Goal: Task Accomplishment & Management: Use online tool/utility

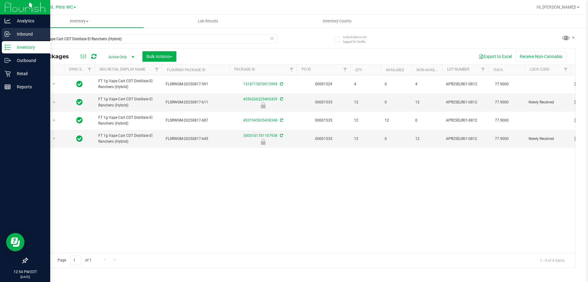
click at [13, 40] on div "Inbound" at bounding box center [26, 34] width 48 height 12
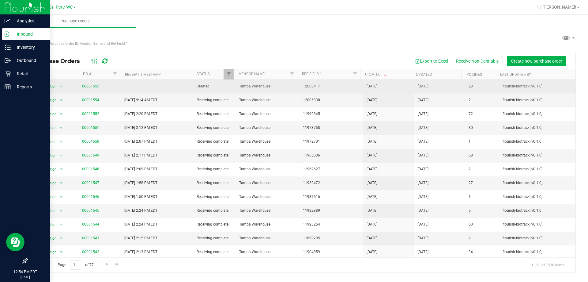
click at [98, 86] on span "00001555" at bounding box center [90, 86] width 17 height 6
click at [96, 86] on link "00001555" at bounding box center [90, 86] width 17 height 4
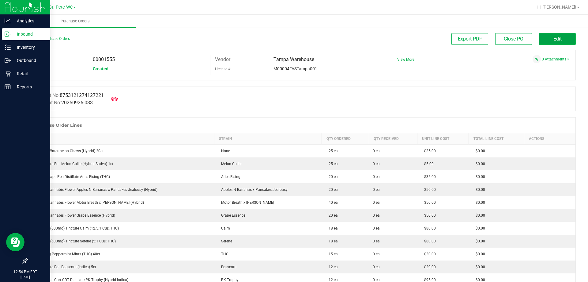
click at [544, 36] on button "Edit" at bounding box center [557, 39] width 37 height 12
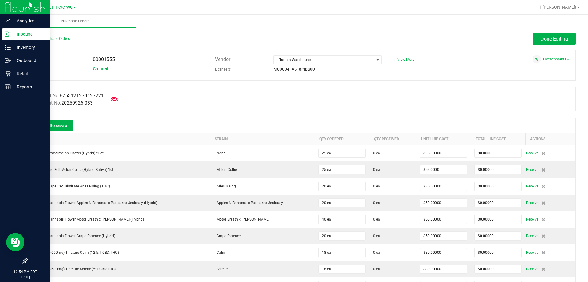
click at [564, 38] on button "Done Editing" at bounding box center [554, 39] width 43 height 12
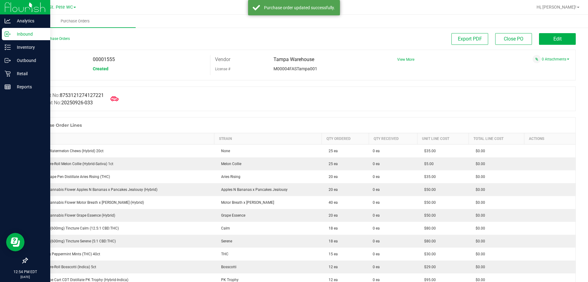
click at [118, 99] on icon at bounding box center [115, 99] width 8 height 8
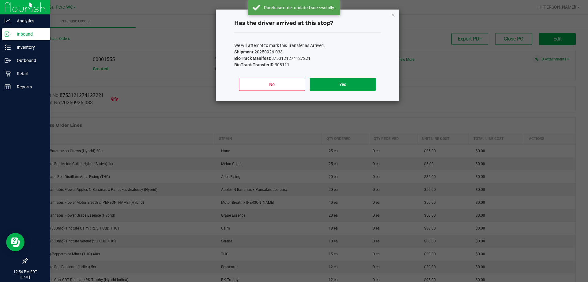
click at [352, 80] on button "Yes" at bounding box center [343, 84] width 66 height 13
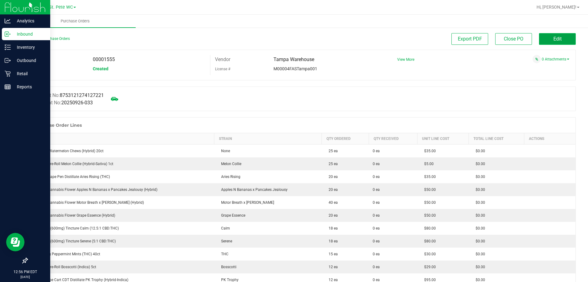
click at [569, 40] on button "Edit" at bounding box center [557, 39] width 37 height 12
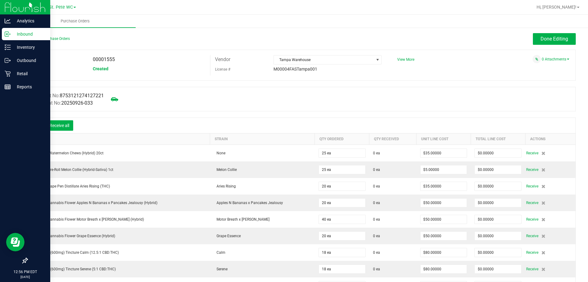
click at [35, 125] on icon at bounding box center [36, 126] width 6 height 6
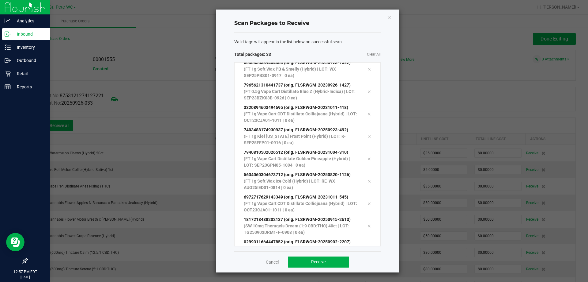
scroll to position [548, 0]
click at [306, 262] on button "Receive" at bounding box center [318, 261] width 61 height 11
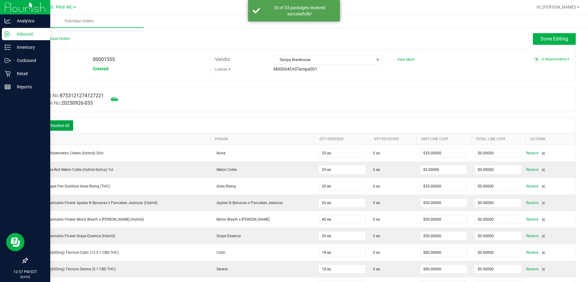
click at [52, 127] on button "Receive all" at bounding box center [60, 125] width 28 height 10
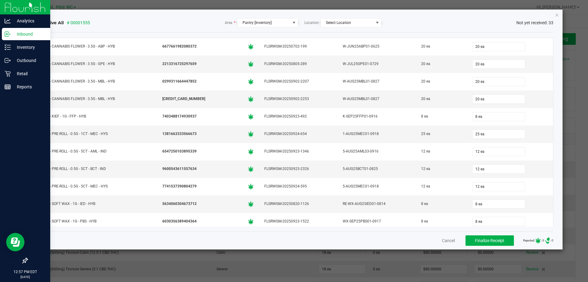
scroll to position [0, 0]
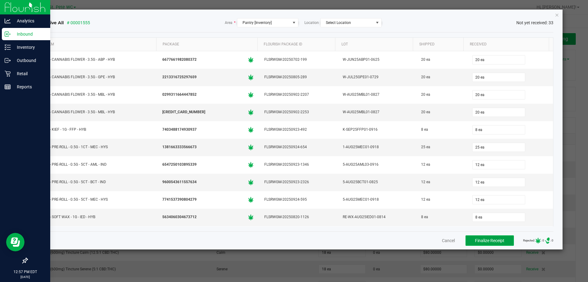
click at [471, 237] on button "Finalize Receipt" at bounding box center [490, 240] width 48 height 10
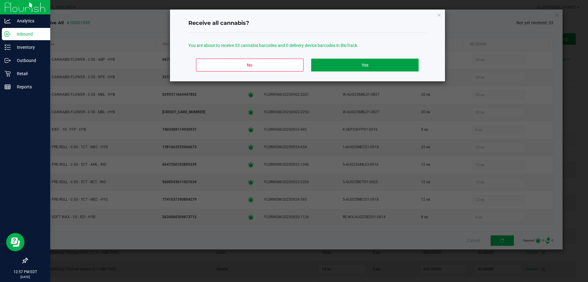
click at [362, 62] on button "Yes" at bounding box center [364, 65] width 107 height 13
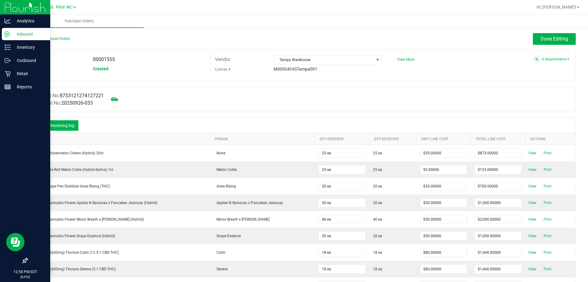
click at [525, 37] on div "Done Editing" at bounding box center [370, 39] width 412 height 12
click at [527, 37] on div "Done Editing" at bounding box center [370, 39] width 412 height 12
click at [533, 37] on button "Done Editing" at bounding box center [554, 39] width 43 height 12
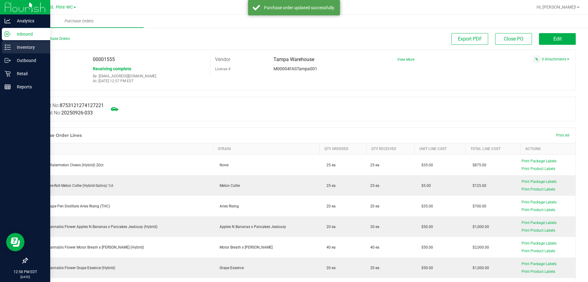
click at [6, 44] on icon at bounding box center [5, 44] width 1 height 1
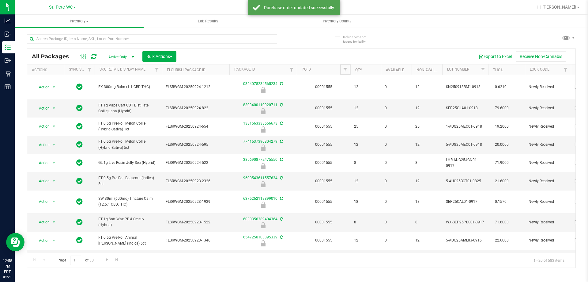
click at [346, 69] on span "Filter" at bounding box center [345, 69] width 5 height 5
type input "1555"
click at [344, 93] on button "Filter" at bounding box center [358, 99] width 29 height 13
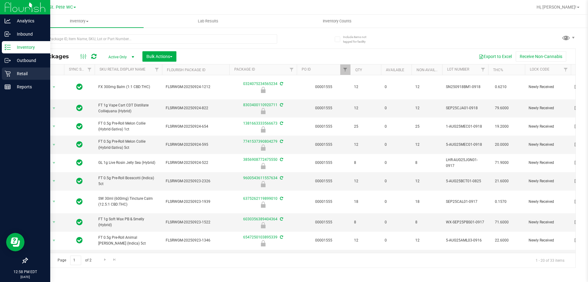
click at [12, 74] on p "Retail" at bounding box center [29, 73] width 37 height 7
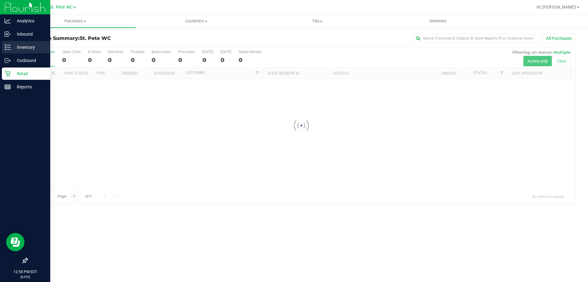
click at [21, 50] on p "Inventory" at bounding box center [29, 47] width 37 height 7
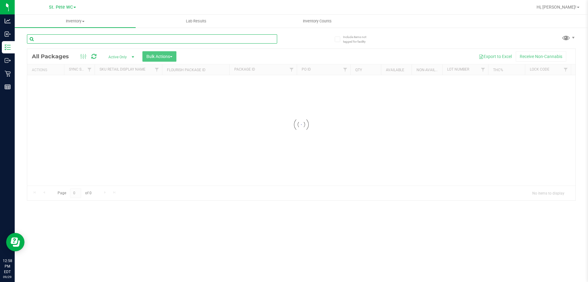
click at [86, 41] on input "text" at bounding box center [152, 38] width 250 height 9
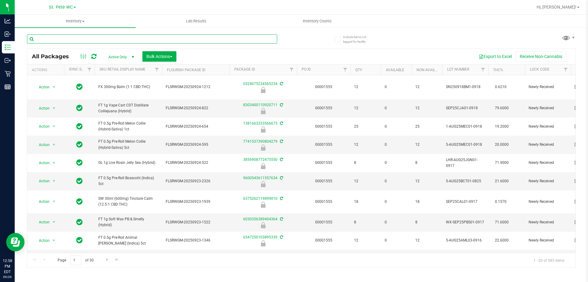
click at [86, 41] on input "text" at bounding box center [152, 38] width 250 height 9
click at [67, 36] on input "text" at bounding box center [152, 38] width 250 height 9
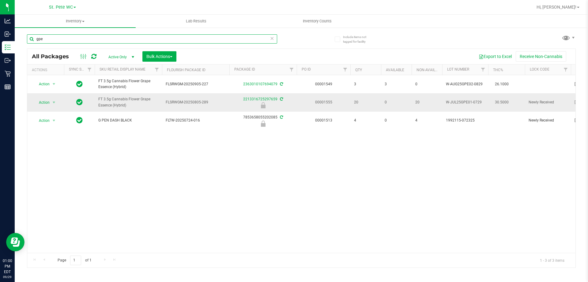
type input "gpe"
click at [46, 103] on span "Action" at bounding box center [41, 102] width 17 height 9
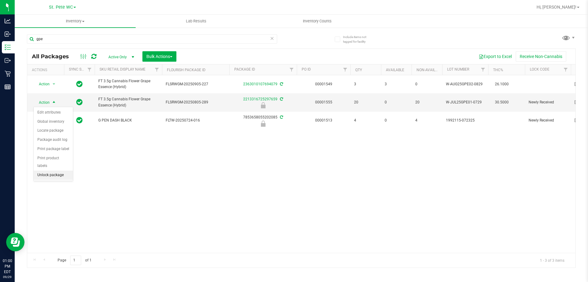
click at [45, 170] on li "Unlock package" at bounding box center [53, 174] width 39 height 9
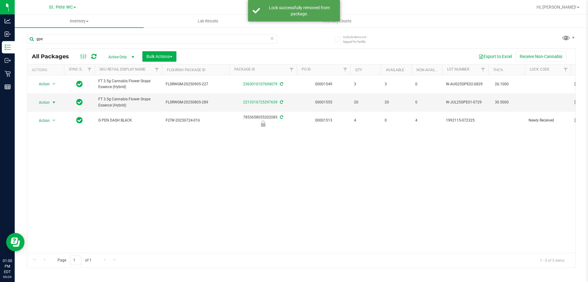
click at [47, 103] on span "Action" at bounding box center [41, 102] width 17 height 9
click at [54, 154] on li "Lock package" at bounding box center [58, 158] width 48 height 9
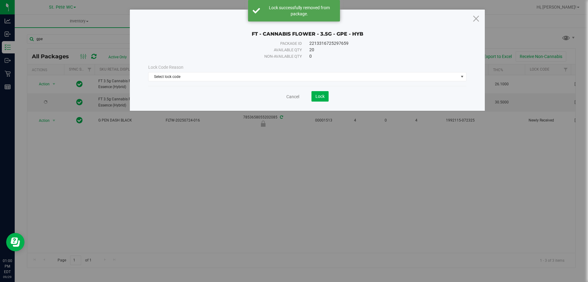
click at [224, 88] on div "Cancel Lock" at bounding box center [307, 93] width 318 height 15
click at [224, 82] on div "Lock Code Reason Select lock code Select lock code Newly Received Administrativ…" at bounding box center [308, 72] width 328 height 26
click at [224, 80] on span "Select lock code" at bounding box center [304, 76] width 310 height 9
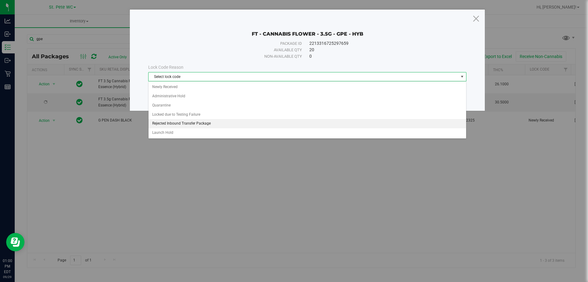
click at [197, 126] on li "Rejected Inbound Transfer Package" at bounding box center [308, 123] width 318 height 9
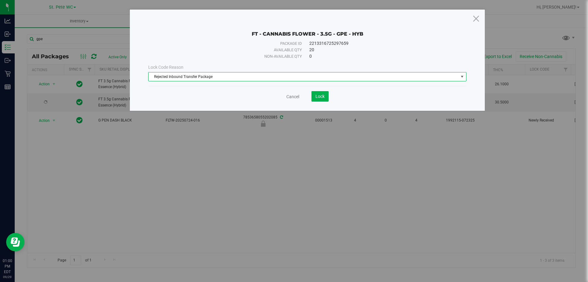
click at [207, 79] on span "Rejected Inbound Transfer Package" at bounding box center [304, 76] width 310 height 9
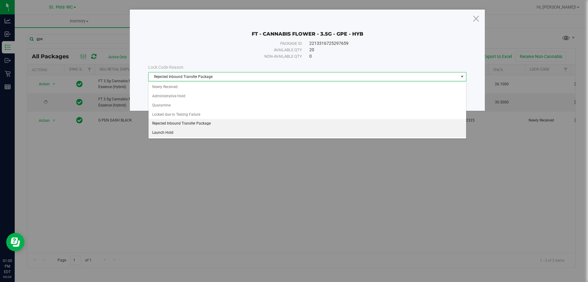
click at [187, 132] on li "Launch Hold" at bounding box center [308, 132] width 318 height 9
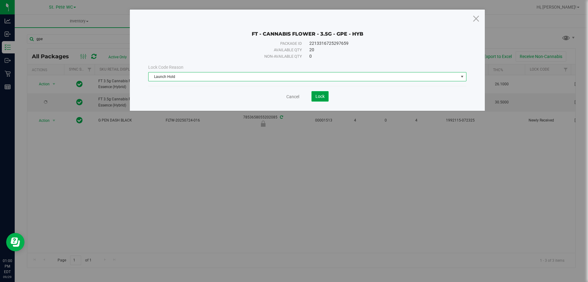
click at [312, 94] on button "Lock" at bounding box center [320, 96] width 17 height 10
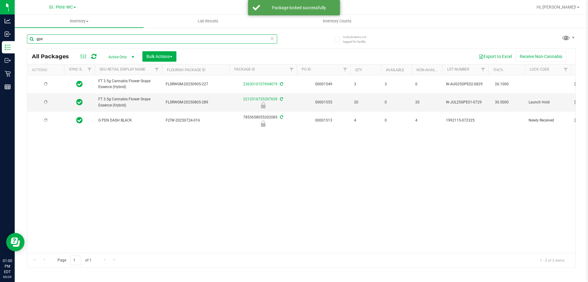
click at [62, 36] on input "gpe" at bounding box center [152, 38] width 250 height 9
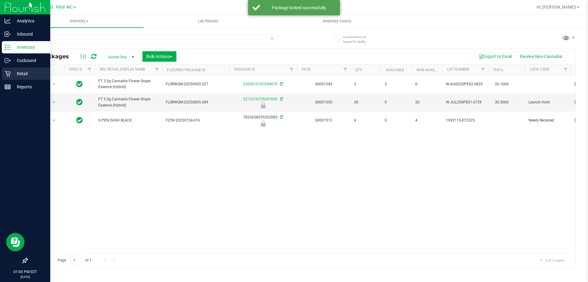
click at [9, 76] on icon at bounding box center [8, 73] width 6 height 6
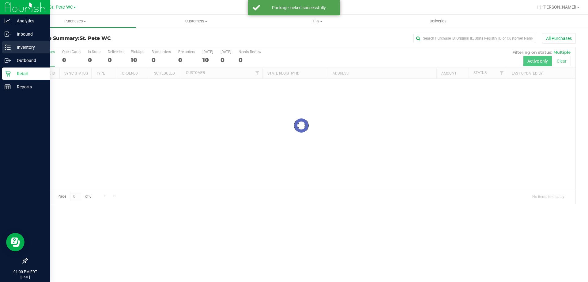
click at [33, 48] on p "Inventory" at bounding box center [29, 47] width 37 height 7
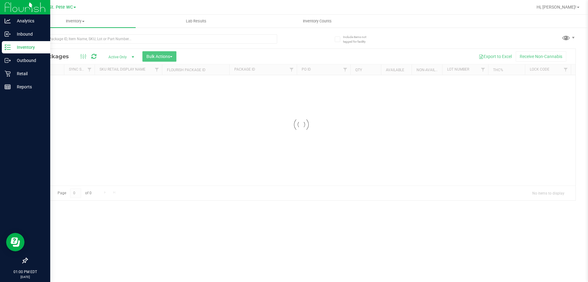
click at [33, 48] on p "Inventory" at bounding box center [29, 47] width 37 height 7
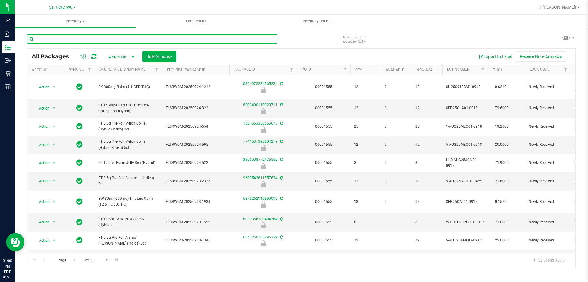
click at [50, 42] on input "text" at bounding box center [152, 38] width 250 height 9
type input "7403488174930937"
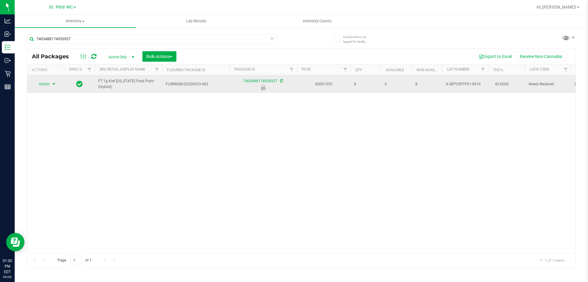
click at [53, 83] on span "select" at bounding box center [53, 84] width 5 height 5
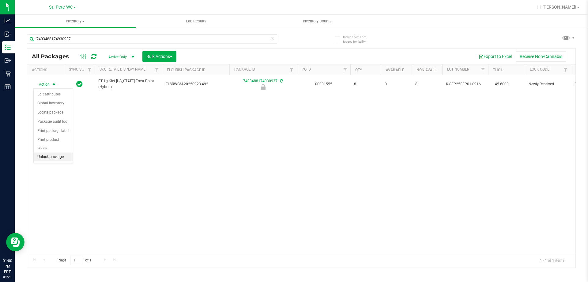
click at [52, 152] on li "Unlock package" at bounding box center [53, 156] width 39 height 9
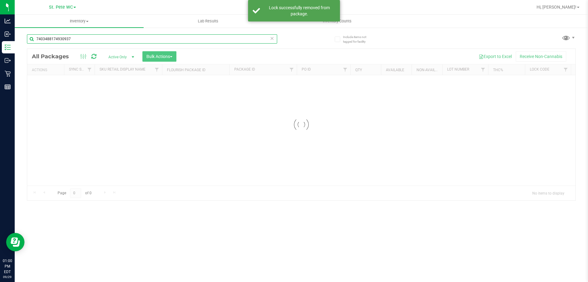
click at [111, 40] on input "7403488174930937" at bounding box center [152, 38] width 250 height 9
type input "7099908280768005"
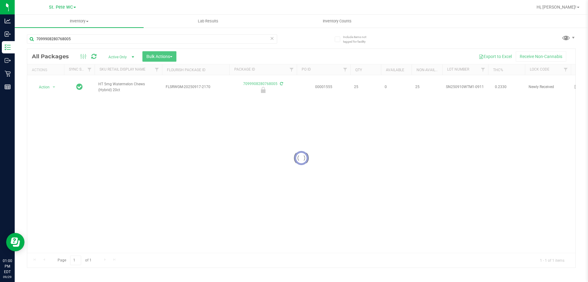
click at [52, 86] on div at bounding box center [301, 158] width 549 height 219
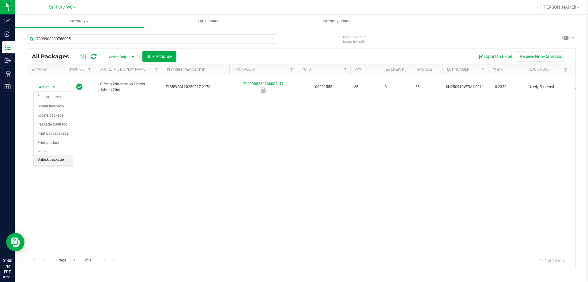
click at [52, 155] on li "Unlock package" at bounding box center [53, 159] width 39 height 9
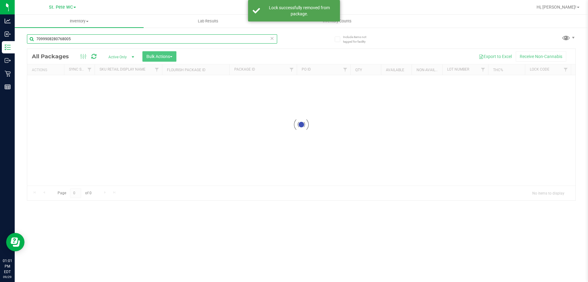
click at [92, 43] on input "7099908280768005" at bounding box center [152, 38] width 250 height 9
click at [92, 43] on div "Inventory All packages All inventory Waste log Create inventory Lab Results Inv…" at bounding box center [302, 148] width 574 height 267
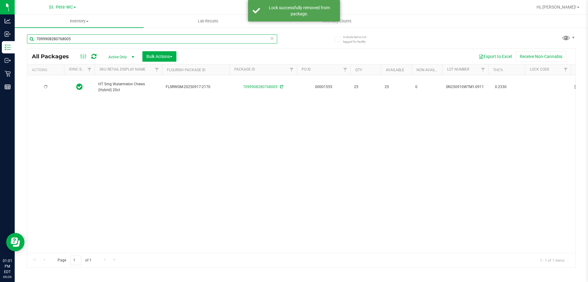
type input "[DATE]"
type input "1381663333566673"
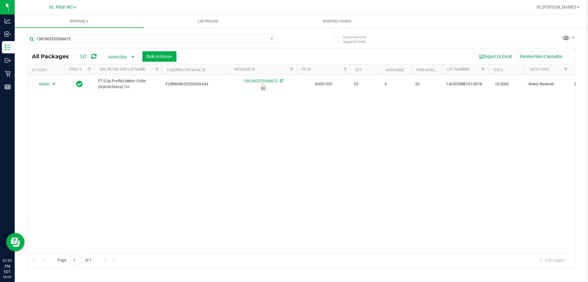
click at [50, 85] on span "Action" at bounding box center [41, 84] width 17 height 9
click at [47, 152] on li "Unlock package" at bounding box center [53, 156] width 39 height 9
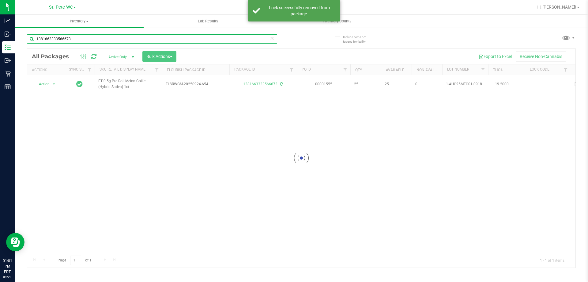
click at [75, 40] on input "1381663333566673" at bounding box center [152, 38] width 250 height 9
type input "6030356389404364"
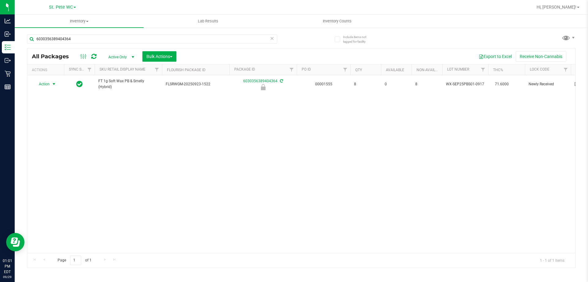
click at [50, 82] on span "Action" at bounding box center [41, 84] width 17 height 9
click at [57, 152] on li "Unlock package" at bounding box center [53, 156] width 39 height 9
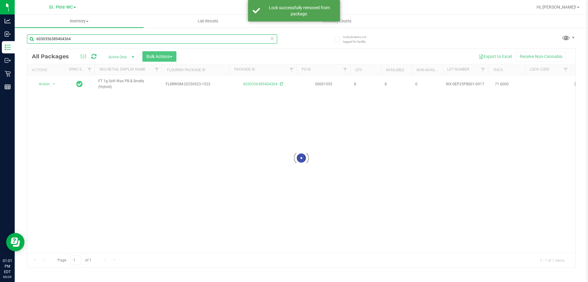
click at [104, 38] on input "6030356389404364" at bounding box center [152, 38] width 250 height 9
type input "7741537390804279"
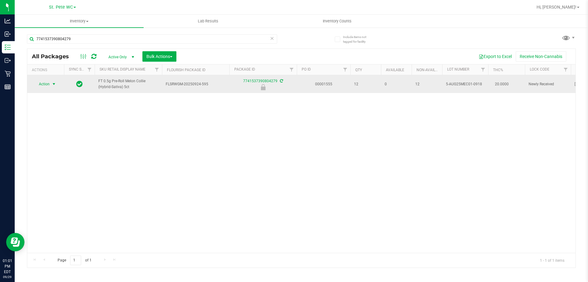
click at [52, 83] on span "select" at bounding box center [53, 84] width 5 height 5
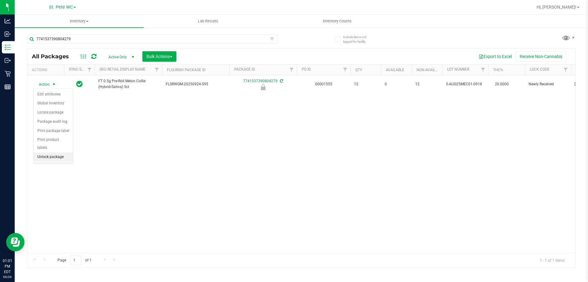
click at [52, 152] on li "Unlock package" at bounding box center [53, 156] width 39 height 9
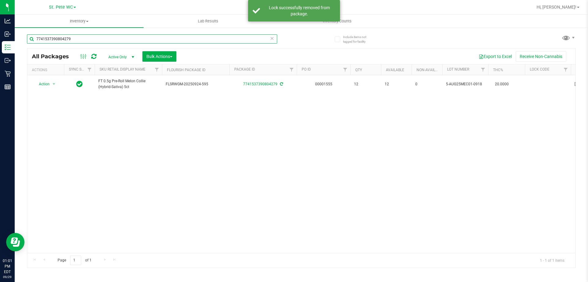
click at [82, 39] on input "7741537390804279" at bounding box center [152, 38] width 250 height 9
type input "3856908772475550"
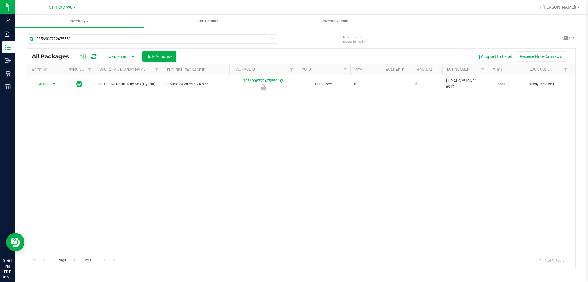
click at [49, 83] on span "Action" at bounding box center [41, 84] width 17 height 9
click at [52, 152] on li "Unlock package" at bounding box center [53, 156] width 39 height 9
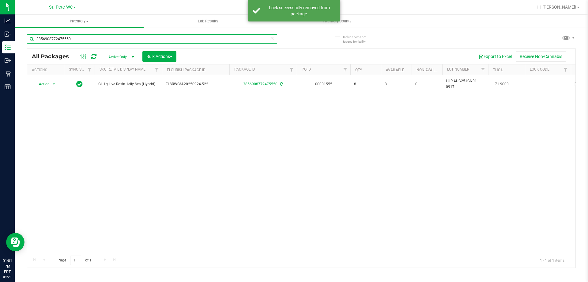
click at [106, 40] on input "3856908772475550" at bounding box center [152, 38] width 250 height 9
type input "6547250103895339"
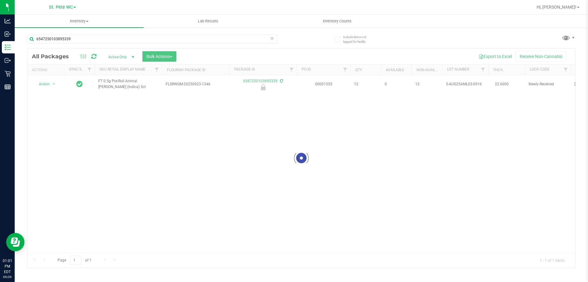
click at [46, 84] on div at bounding box center [301, 158] width 549 height 219
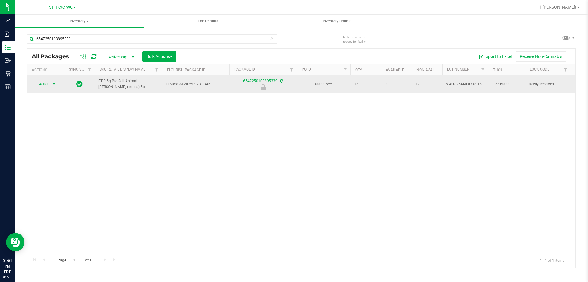
click at [49, 81] on span "Action" at bounding box center [41, 84] width 17 height 9
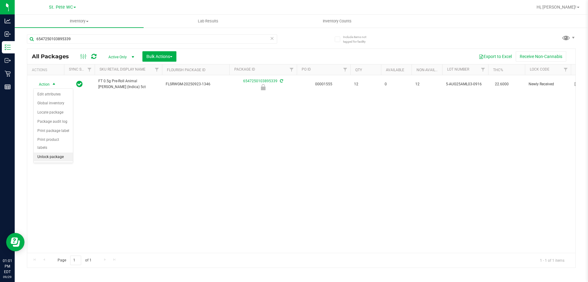
click at [57, 152] on li "Unlock package" at bounding box center [53, 156] width 39 height 9
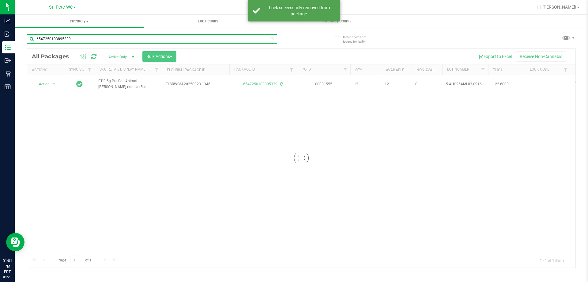
click at [79, 37] on input "6547250103895339" at bounding box center [152, 38] width 250 height 9
type input "9600543611557634"
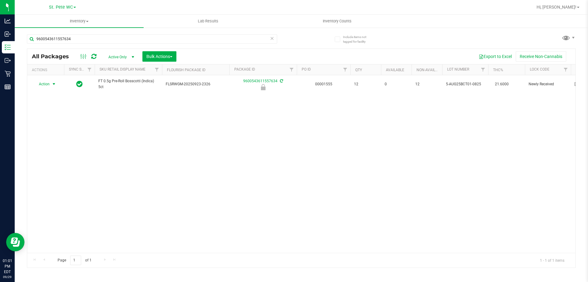
click at [49, 85] on span "Action" at bounding box center [41, 84] width 17 height 9
click at [48, 152] on li "Unlock package" at bounding box center [53, 156] width 39 height 9
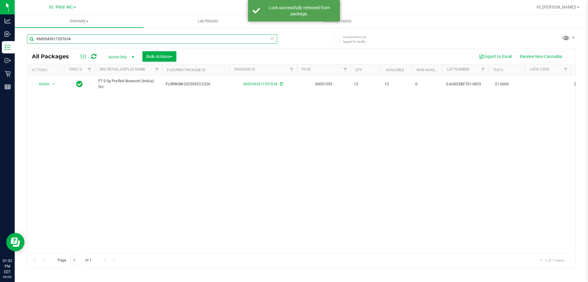
click at [77, 36] on input "9600543611557634" at bounding box center [152, 38] width 250 height 9
type input "FLSRWGM-20231004-928"
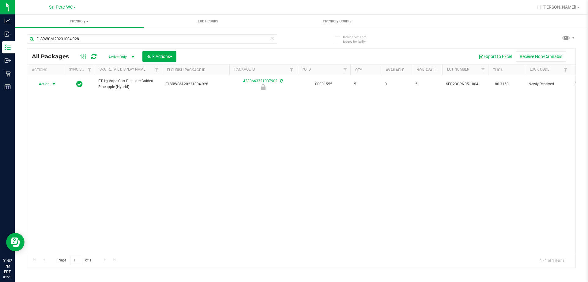
click at [50, 83] on span "Action" at bounding box center [41, 84] width 17 height 9
click at [46, 171] on li "Unlock package" at bounding box center [46, 172] width 24 height 17
click at [320, 281] on html "Analytics Inbound Inventory Outbound Retail Reports 01:05 PM EDT [DATE] 09/29 S…" at bounding box center [294, 141] width 588 height 282
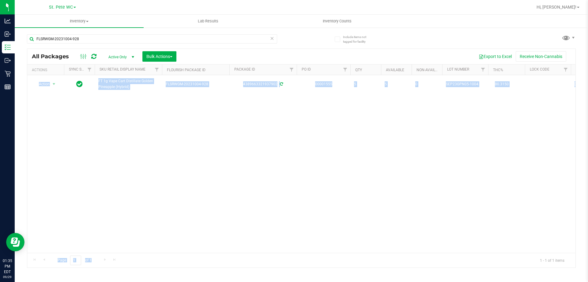
click at [177, 166] on div "Action Action Adjust qty Create package Edit attributes Global inventory Locate…" at bounding box center [301, 163] width 549 height 177
click at [178, 156] on div "Action Action Adjust qty Create package Edit attributes Global inventory Locate…" at bounding box center [301, 163] width 549 height 177
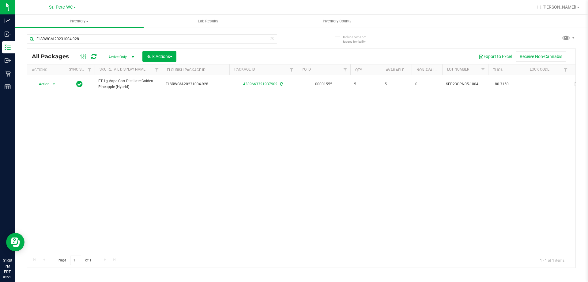
click at [175, 132] on div "Action Action Adjust qty Create package Edit attributes Global inventory Locate…" at bounding box center [301, 163] width 549 height 177
click at [55, 38] on input "FLSRWGM-20231004-928" at bounding box center [152, 38] width 250 height 9
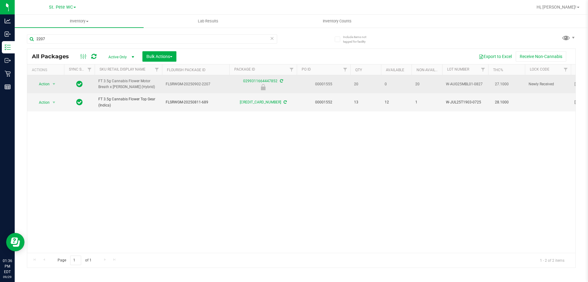
click at [126, 85] on span "FT 3.5g Cannabis Flower Motor Breath x [PERSON_NAME] (Hybrid)" at bounding box center [128, 84] width 60 height 12
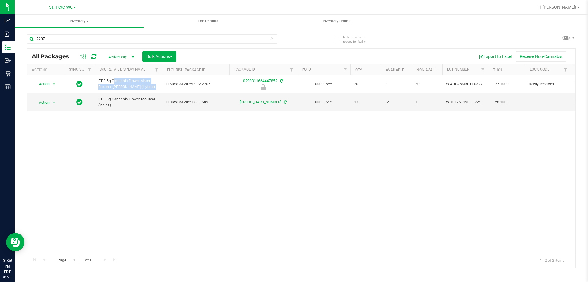
copy tr "FT 3.5g Cannabis Flower Motor Breath x [PERSON_NAME] (Hybrid)"
click at [118, 34] on div "2207" at bounding box center [164, 39] width 275 height 20
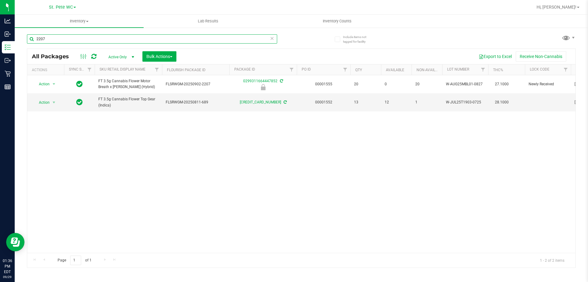
click at [118, 38] on input "2207" at bounding box center [152, 38] width 250 height 9
paste input "FT 3.5g Cannabis Flower Motor Breath x [PERSON_NAME] (Hybrid)"
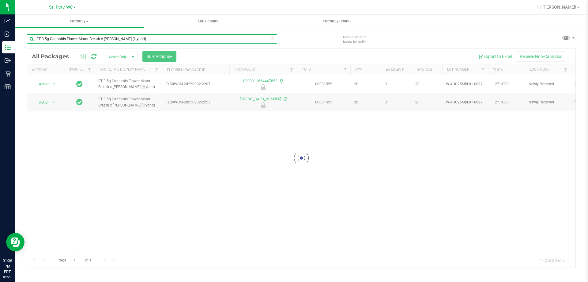
type input "FT 3.5g Cannabis Flower Motor Breath x [PERSON_NAME] (Hybrid)"
click at [124, 165] on div at bounding box center [301, 158] width 549 height 219
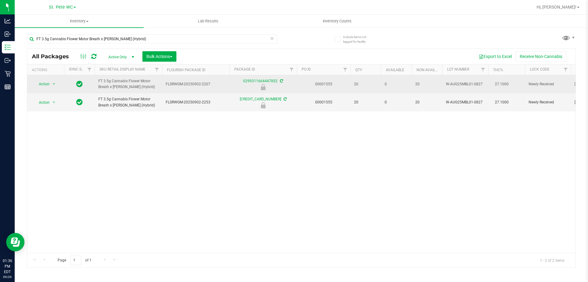
click at [36, 84] on span "Action" at bounding box center [41, 84] width 17 height 9
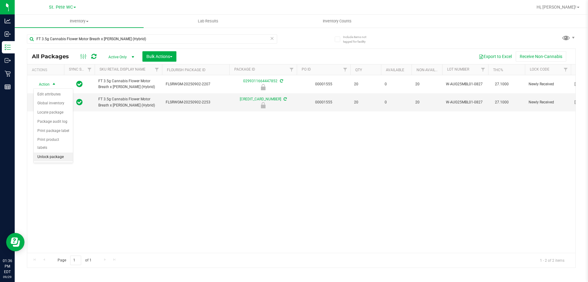
click at [60, 152] on li "Unlock package" at bounding box center [53, 156] width 39 height 9
